Goal: Task Accomplishment & Management: Complete application form

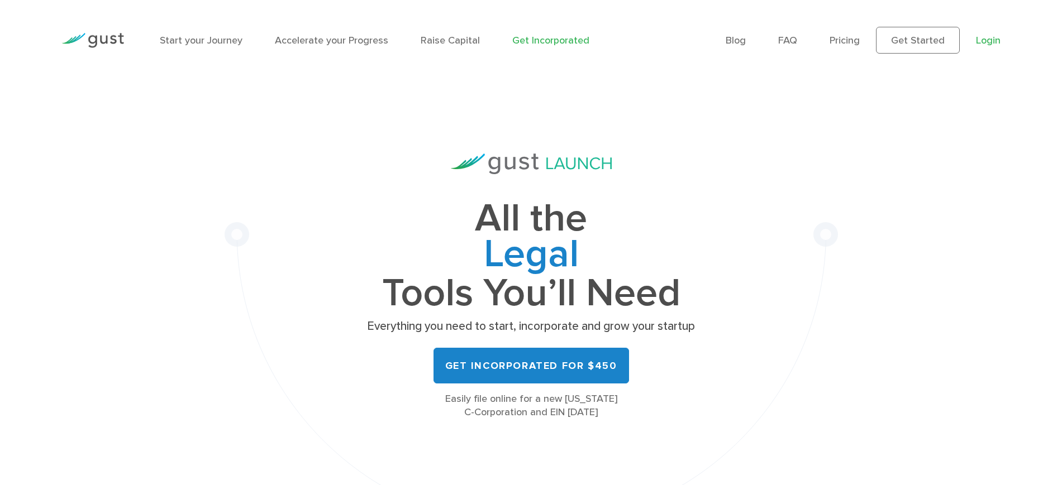
click at [988, 38] on link "Login" at bounding box center [988, 41] width 25 height 12
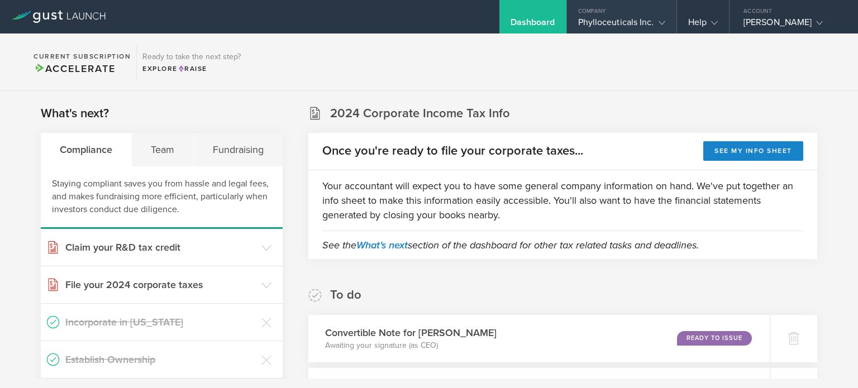
click at [663, 22] on icon at bounding box center [661, 23] width 7 height 7
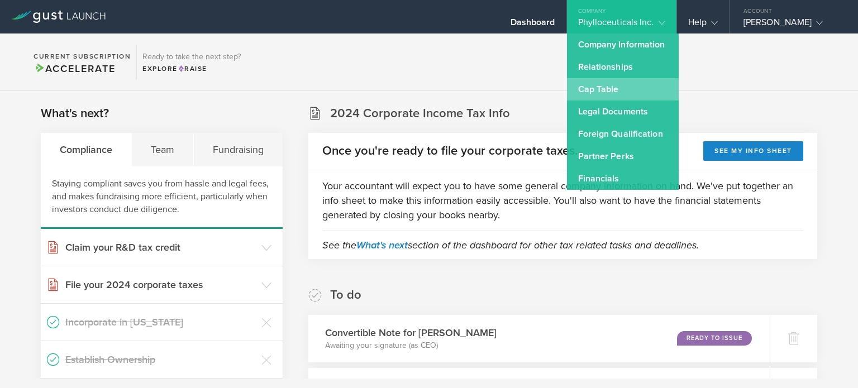
click at [599, 84] on link "Cap Table" at bounding box center [623, 89] width 112 height 22
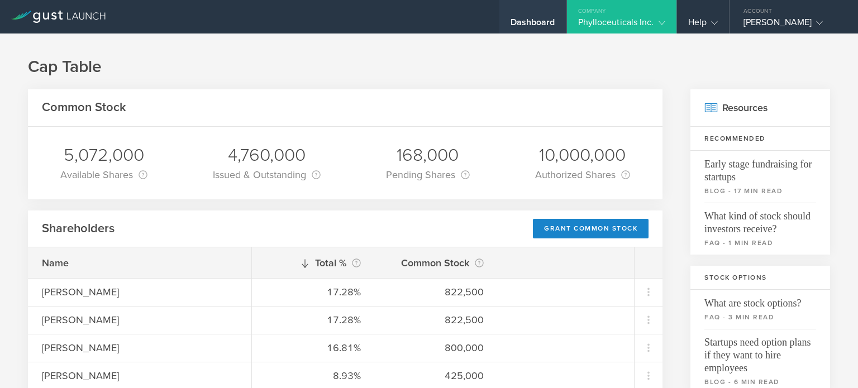
click at [533, 27] on div "Dashboard" at bounding box center [532, 25] width 45 height 17
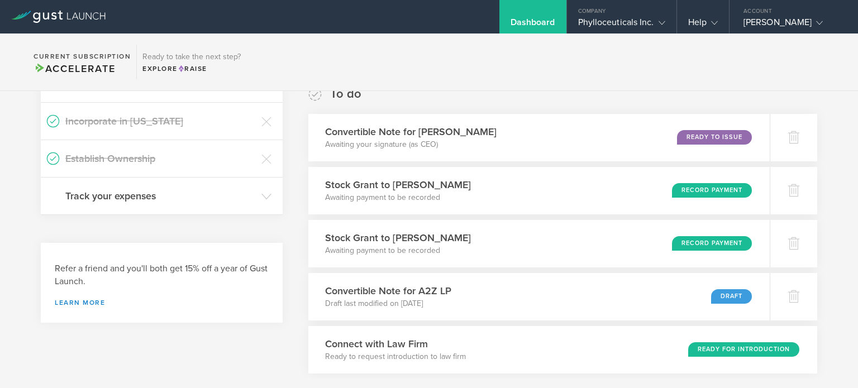
scroll to position [192, 0]
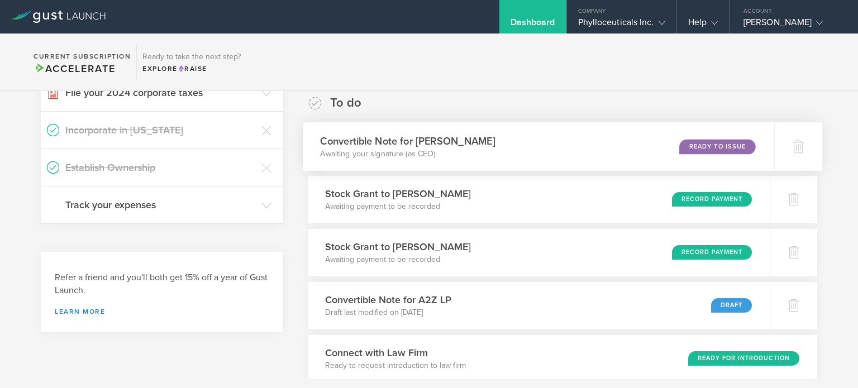
click at [447, 138] on h3 "Convertible Note for [PERSON_NAME]" at bounding box center [407, 140] width 175 height 15
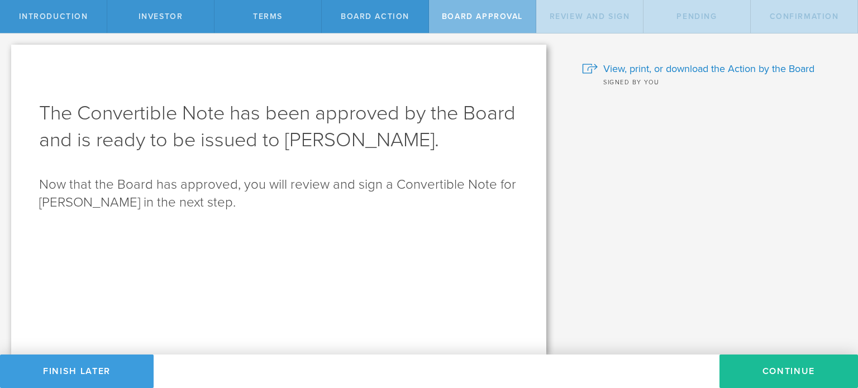
click at [375, 19] on span "Board Action" at bounding box center [375, 16] width 69 height 9
click at [763, 372] on button "Continue" at bounding box center [788, 372] width 138 height 34
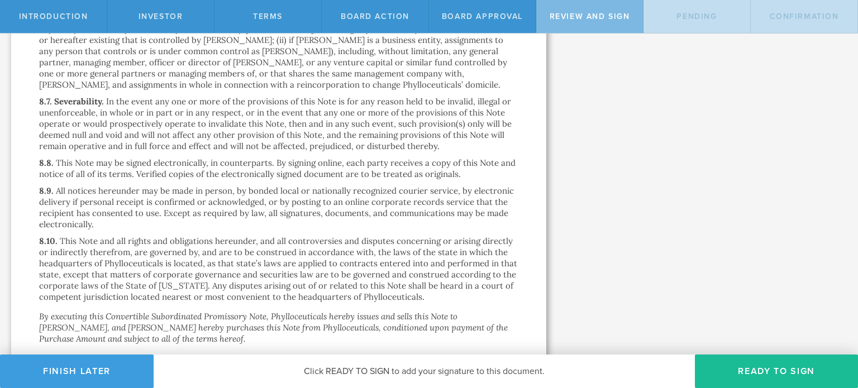
scroll to position [2914, 0]
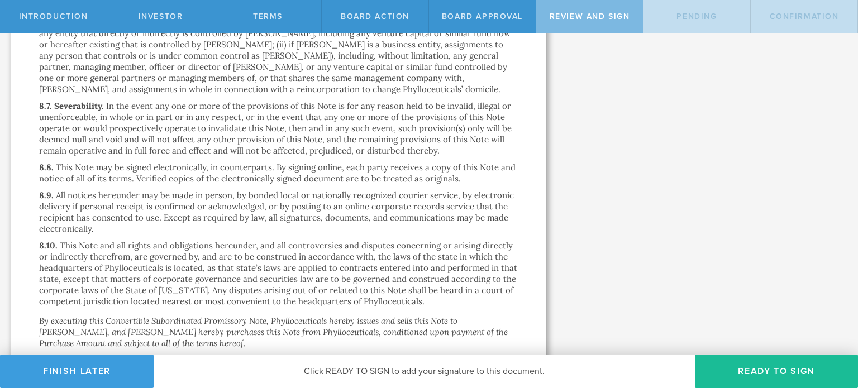
click at [149, 22] on div "Investor" at bounding box center [160, 16] width 107 height 33
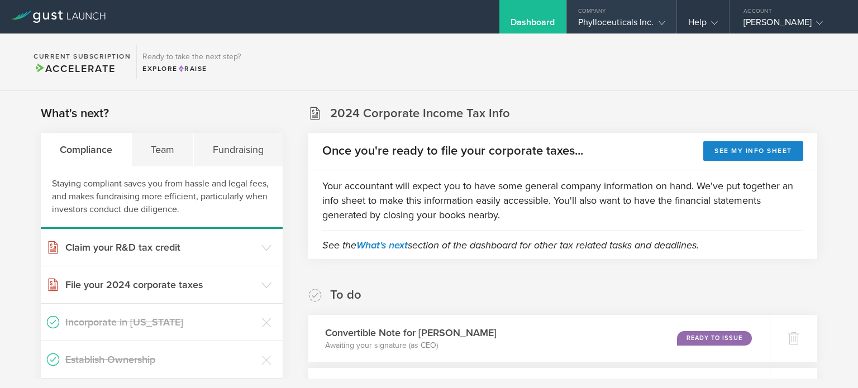
click at [658, 20] on icon at bounding box center [661, 23] width 7 height 7
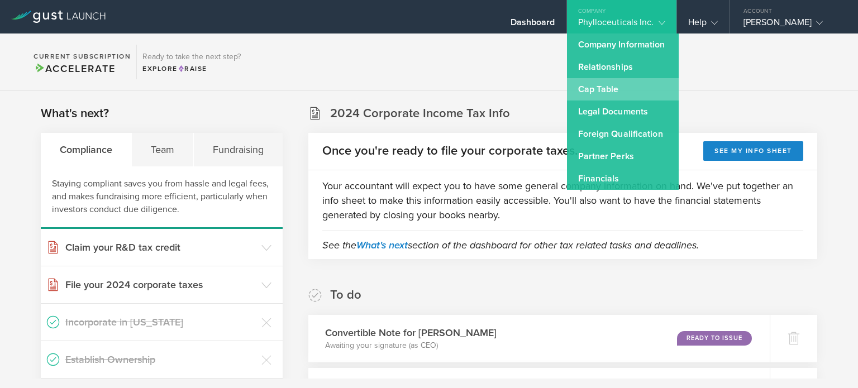
click at [601, 88] on link "Cap Table" at bounding box center [623, 89] width 112 height 22
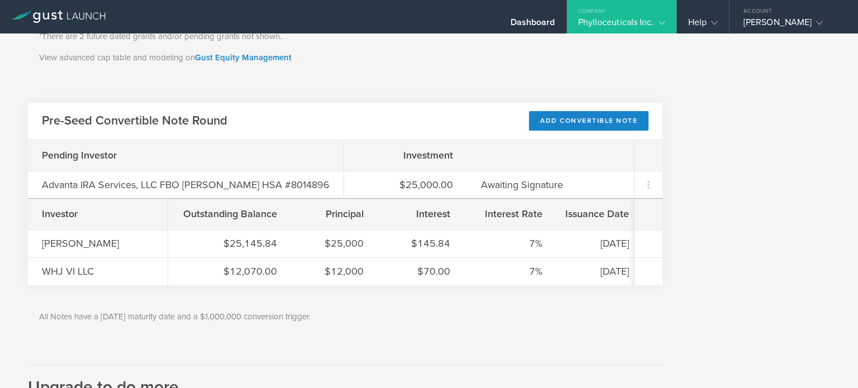
scroll to position [583, 0]
click at [579, 123] on div "Add Convertible Note" at bounding box center [589, 121] width 120 height 20
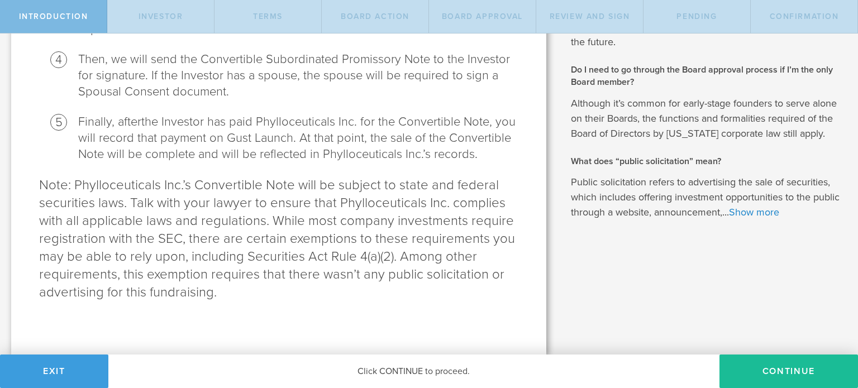
scroll to position [342, 0]
click at [786, 365] on button "Continue" at bounding box center [788, 372] width 138 height 34
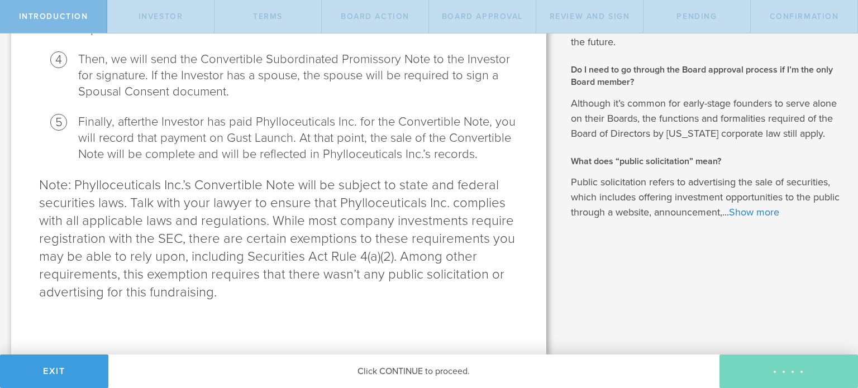
scroll to position [0, 0]
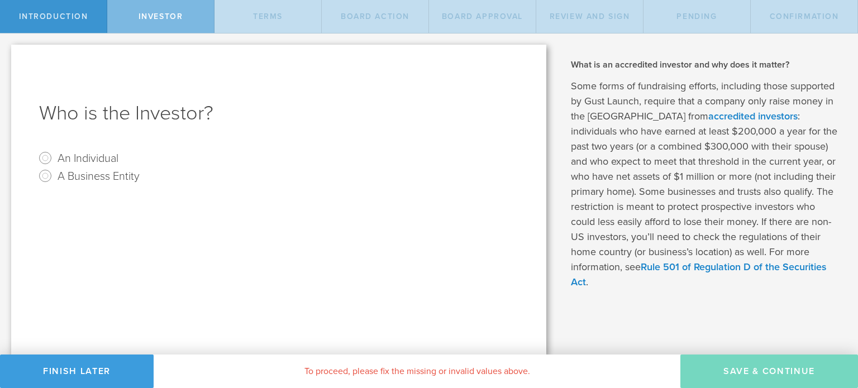
click at [94, 157] on label "An Individual" at bounding box center [88, 158] width 61 height 16
click at [54, 157] on input "An Individual" at bounding box center [45, 158] width 18 height 18
radio input "true"
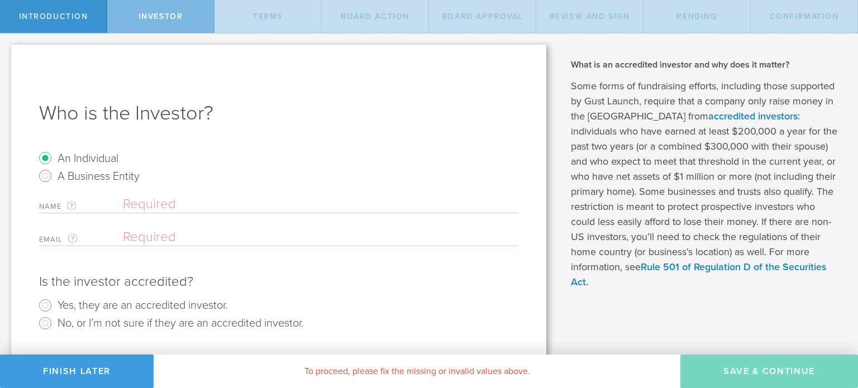
click at [226, 204] on input "text" at bounding box center [320, 204] width 395 height 17
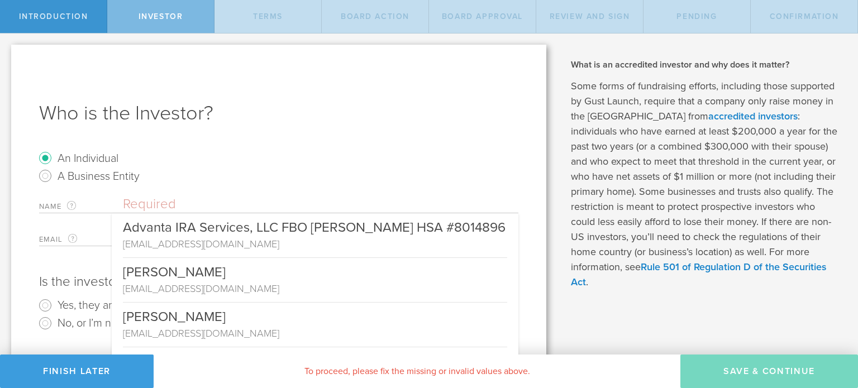
type input "J"
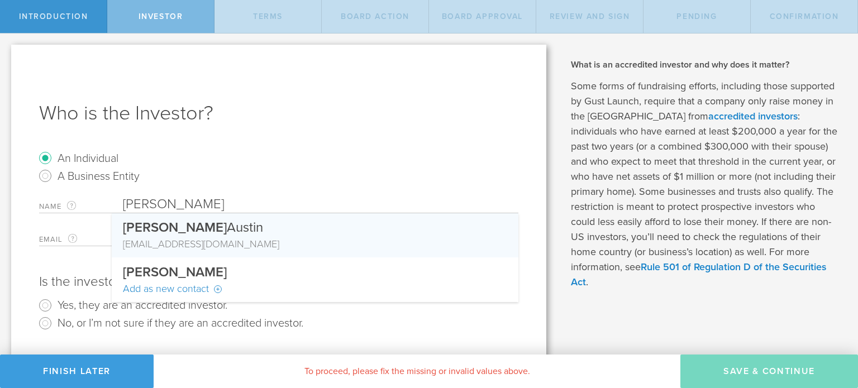
click at [189, 223] on div "[PERSON_NAME]" at bounding box center [315, 224] width 384 height 23
type input "[PERSON_NAME]"
type input "jaustin@conecraft.com"
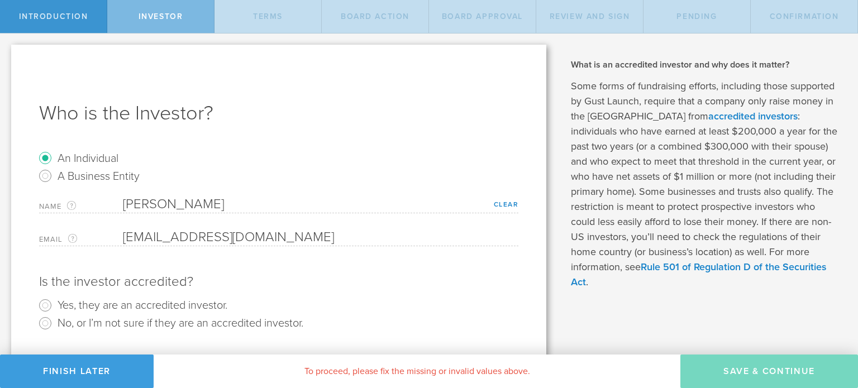
scroll to position [65, 0]
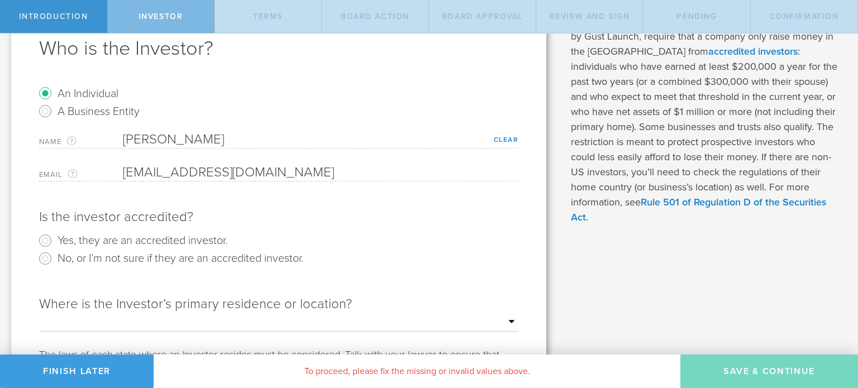
click at [168, 239] on label "Yes, they are an accredited investor." at bounding box center [143, 240] width 170 height 16
click at [54, 239] on input "Yes, they are an accredited investor." at bounding box center [45, 241] width 18 height 18
radio input "true"
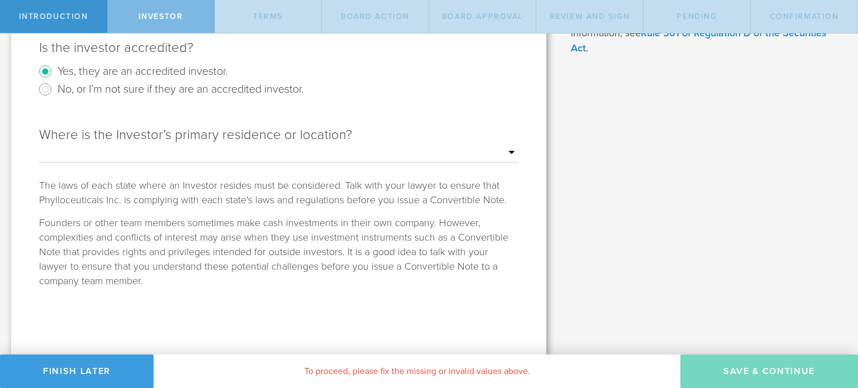
click at [458, 149] on select "Outside of the US Alabama Alaska Arizona Arkansas California Colorado Connectic…" at bounding box center [278, 153] width 479 height 17
select select "string:TX"
click at [39, 145] on select "Outside of the US Alabama Alaska Arizona Arkansas California Colorado Connectic…" at bounding box center [278, 153] width 479 height 17
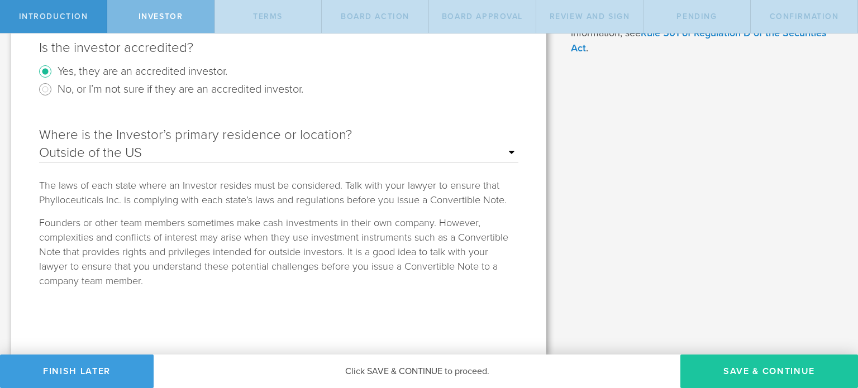
click at [758, 369] on button "Save & Continue" at bounding box center [769, 372] width 178 height 34
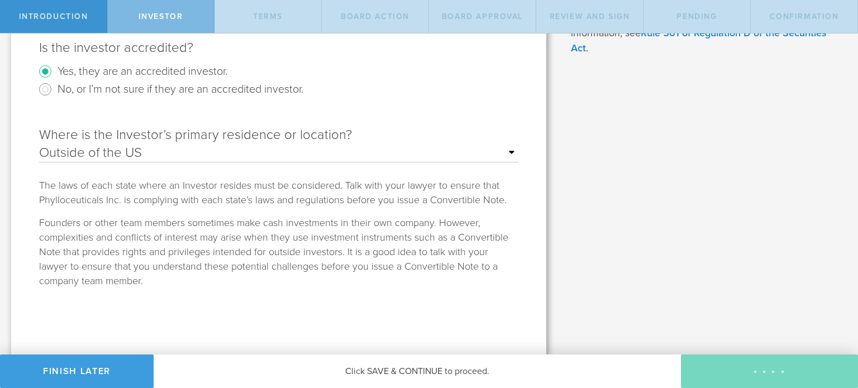
type input "7,000,000"
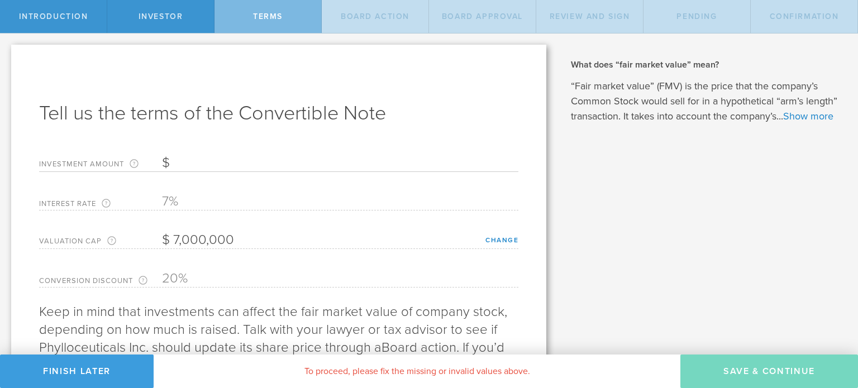
click at [249, 157] on input "Investment Amount The amount (in USD) that this investor is paying for the Conv…" at bounding box center [340, 163] width 356 height 17
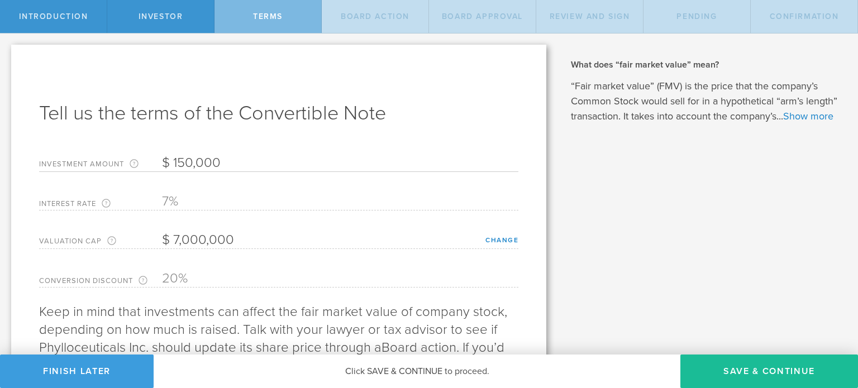
scroll to position [73, 0]
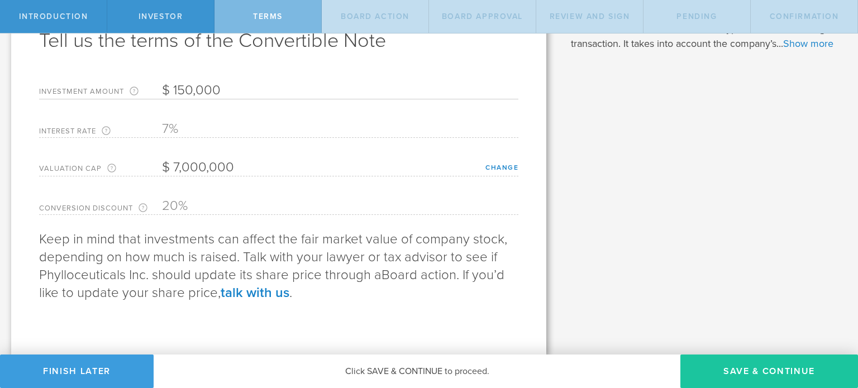
type input "150,000"
click at [776, 380] on button "Save & Continue" at bounding box center [769, 372] width 178 height 34
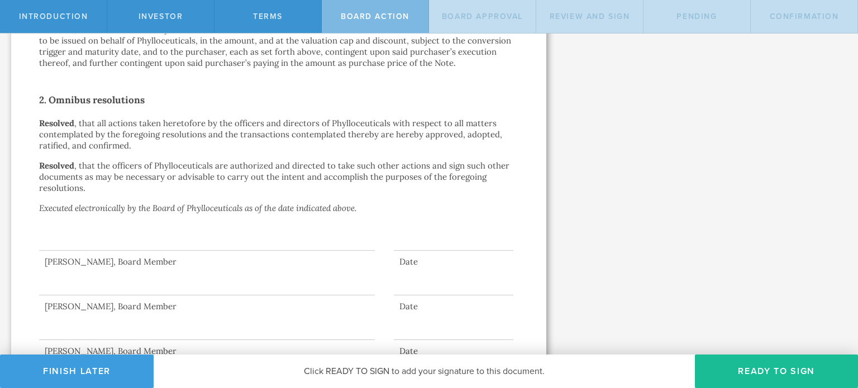
scroll to position [490, 0]
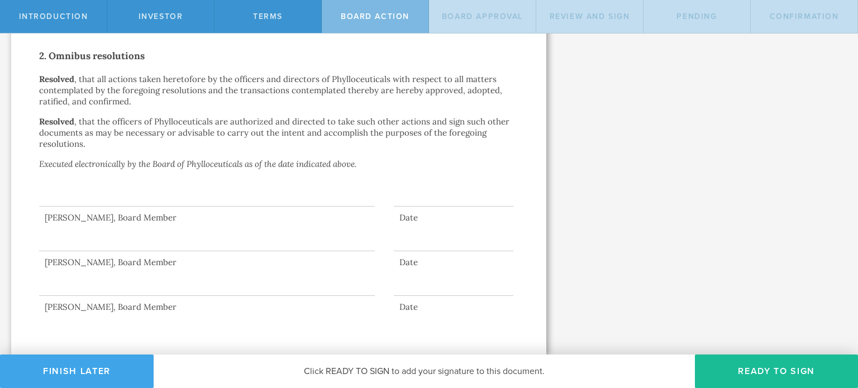
click at [78, 378] on button "Finish Later" at bounding box center [77, 372] width 154 height 34
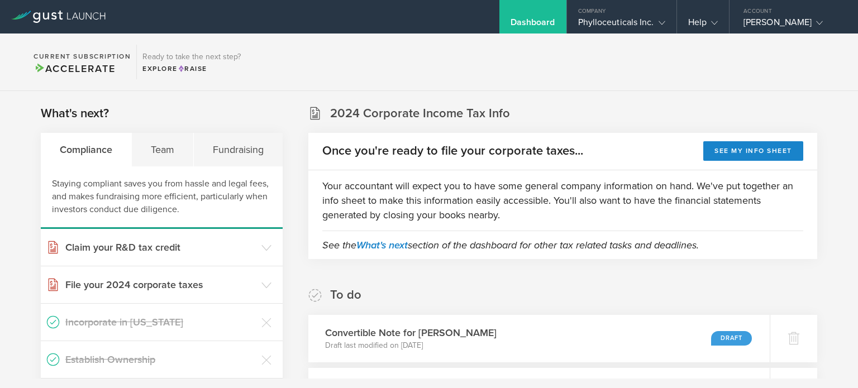
scroll to position [141, 0]
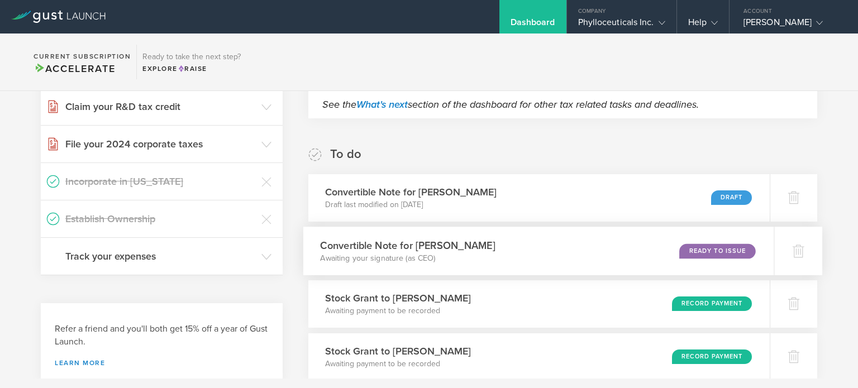
click at [472, 247] on div "Convertible Note for Jim Austin Awaiting your signature (as CEO) Ready to Issue" at bounding box center [538, 251] width 471 height 49
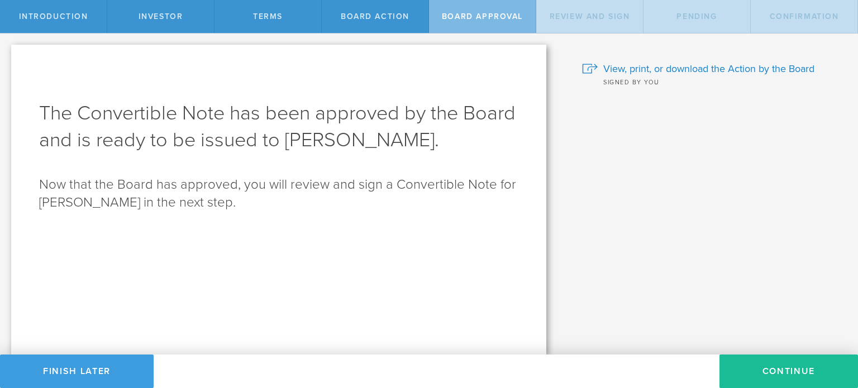
click at [366, 17] on span "Board Action" at bounding box center [375, 16] width 69 height 9
click at [672, 65] on span "View, print, or download the Action by the Board" at bounding box center [708, 68] width 211 height 15
click at [95, 364] on button "Finish Later" at bounding box center [77, 372] width 154 height 34
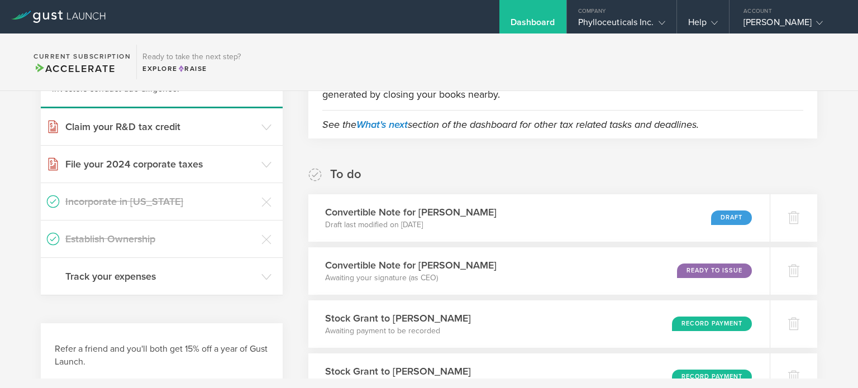
scroll to position [121, 0]
click at [780, 214] on div at bounding box center [797, 218] width 49 height 49
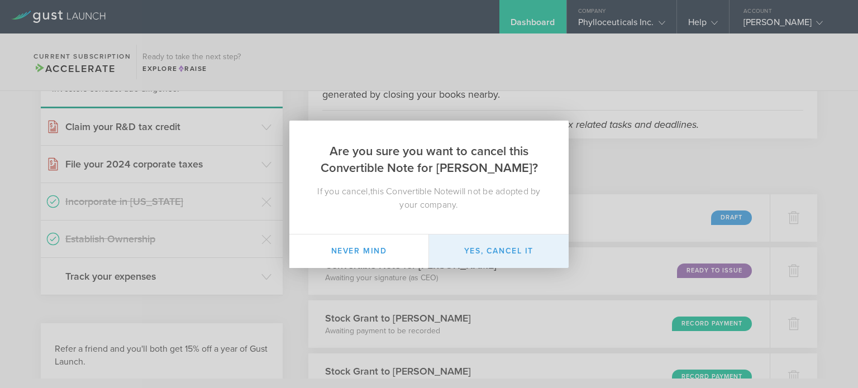
click at [498, 251] on button "Yes, cancel it" at bounding box center [499, 252] width 140 height 34
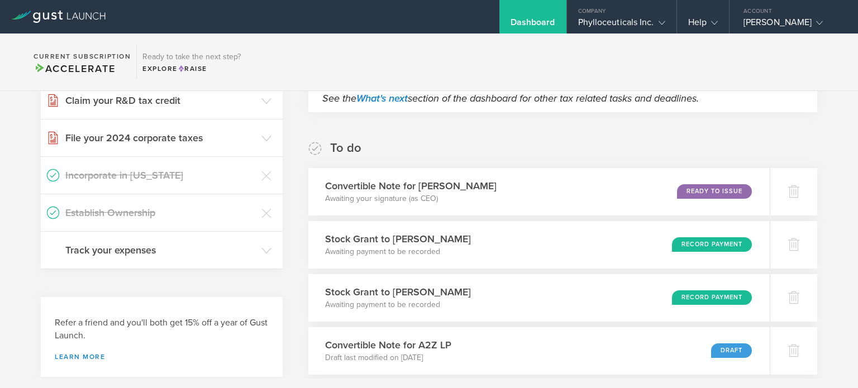
scroll to position [125, 0]
